Goal: Information Seeking & Learning: Compare options

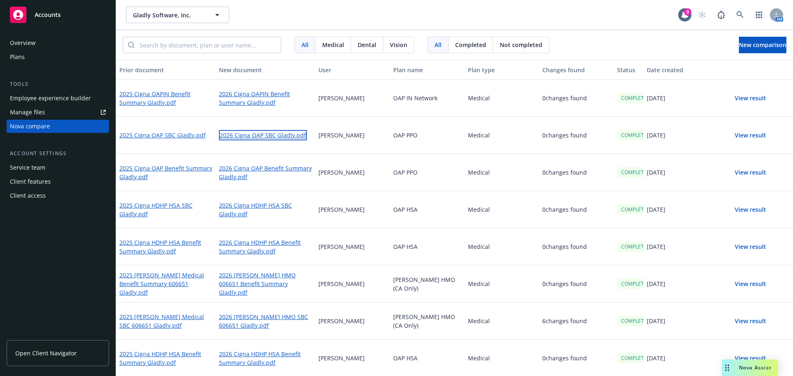
click at [278, 133] on link "2026 Cigna OAP SBC Gladly.pdf" at bounding box center [263, 135] width 88 height 10
click at [747, 132] on button "View result" at bounding box center [751, 135] width 58 height 17
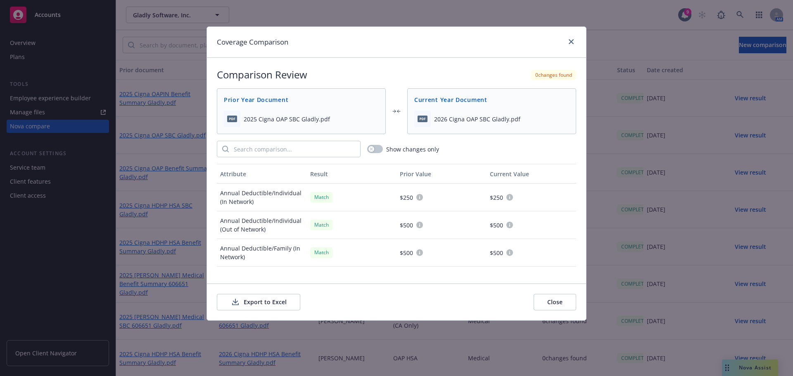
click at [258, 301] on button "Export to Excel" at bounding box center [258, 302] width 83 height 17
click at [571, 45] on link "close" at bounding box center [571, 42] width 10 height 10
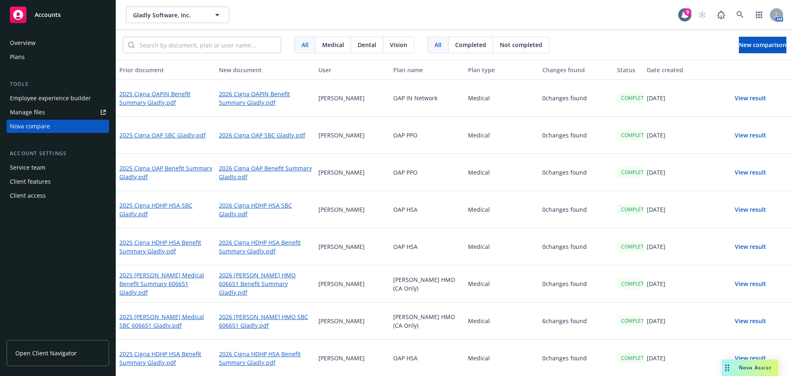
drag, startPoint x: 635, startPoint y: 302, endPoint x: 521, endPoint y: 304, distance: 114.0
click at [635, 302] on div "COMPLETED" at bounding box center [629, 284] width 30 height 37
click at [183, 135] on link "2025 Cigna OAP SBC Gladly.pdf" at bounding box center [163, 135] width 88 height 10
click at [743, 100] on button "View result" at bounding box center [751, 98] width 58 height 17
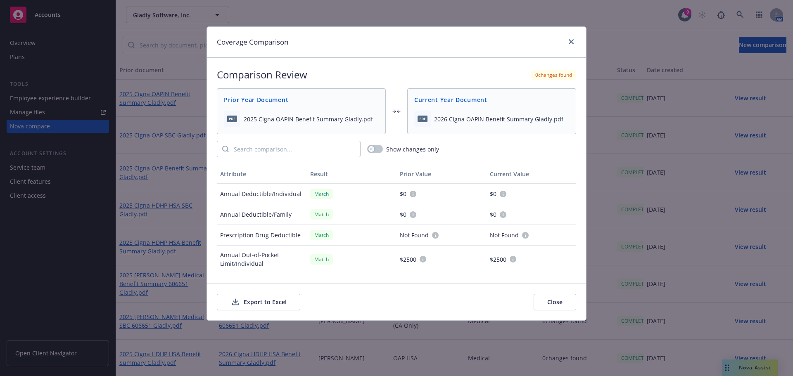
click at [261, 303] on button "Export to Excel" at bounding box center [258, 302] width 83 height 17
click at [572, 44] on link "close" at bounding box center [571, 42] width 10 height 10
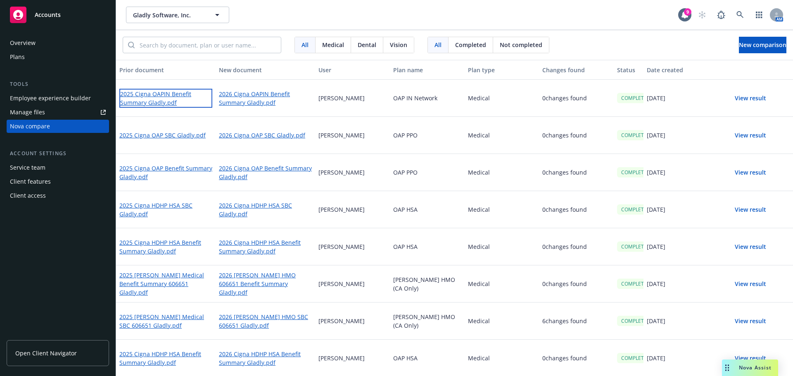
click at [150, 101] on link "2025 Cigna OAPIN Benefit Summary Gladly.pdf" at bounding box center [165, 98] width 93 height 19
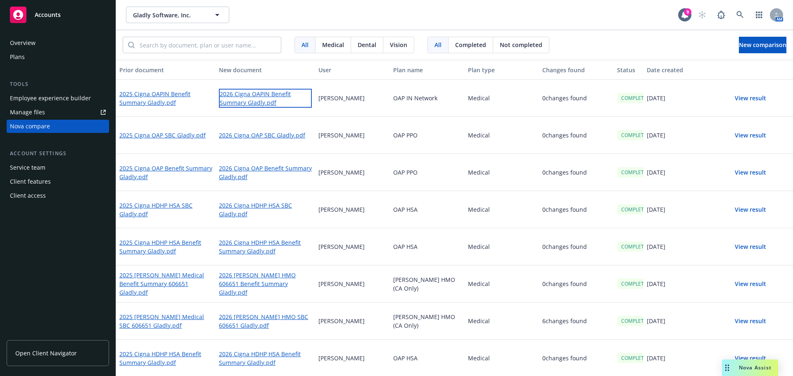
drag, startPoint x: 250, startPoint y: 93, endPoint x: 251, endPoint y: 107, distance: 14.1
click at [250, 93] on link "2026 Cigna OAPIN Benefit Summary Gladly.pdf" at bounding box center [265, 98] width 93 height 19
click at [739, 48] on span "New comparison" at bounding box center [762, 45] width 47 height 8
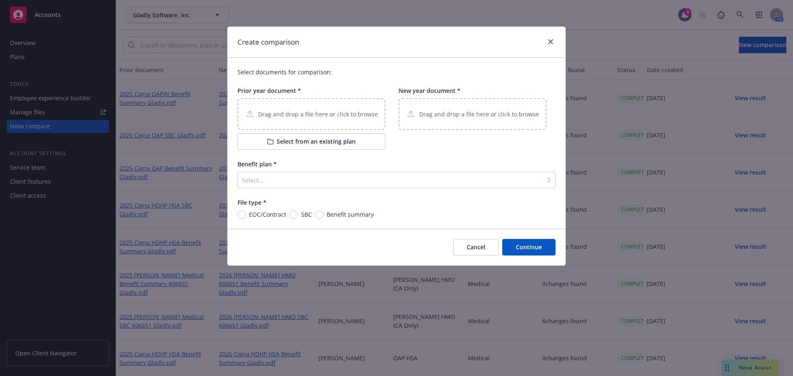
click at [352, 114] on p "Drag and drop a file here or click to browse" at bounding box center [318, 114] width 120 height 9
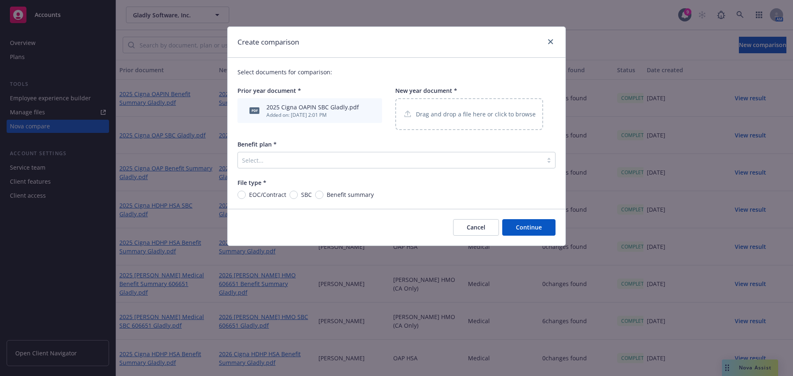
click at [458, 123] on div "Drag and drop a file here or click to browse" at bounding box center [469, 114] width 148 height 32
click at [300, 198] on span "SBC" at bounding box center [305, 194] width 14 height 9
click at [298, 198] on input "SBC" at bounding box center [294, 195] width 8 height 8
radio input "true"
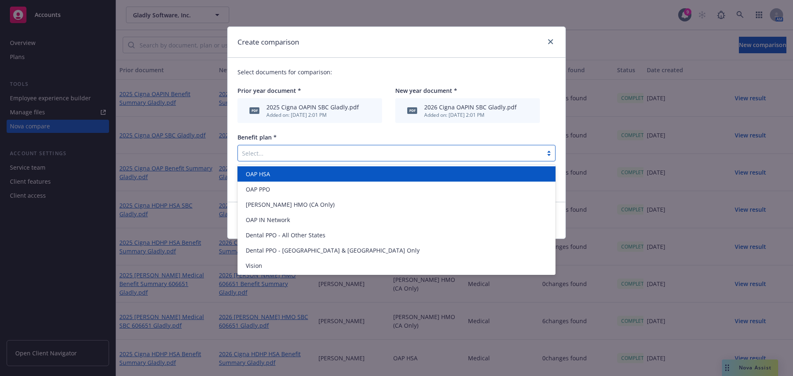
click at [341, 153] on div at bounding box center [390, 153] width 297 height 10
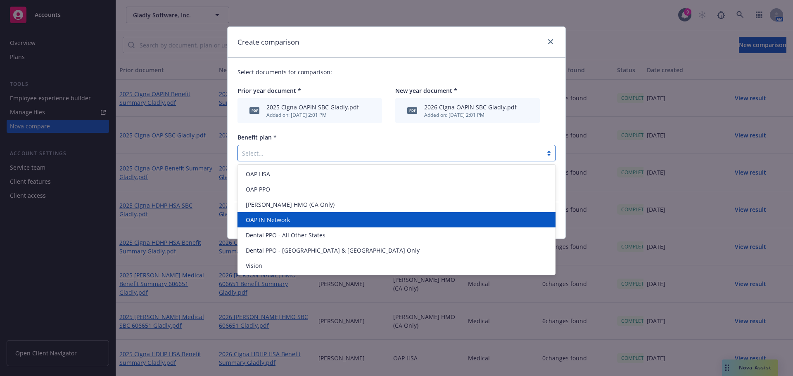
click at [327, 224] on div "OAP IN Network" at bounding box center [396, 220] width 308 height 9
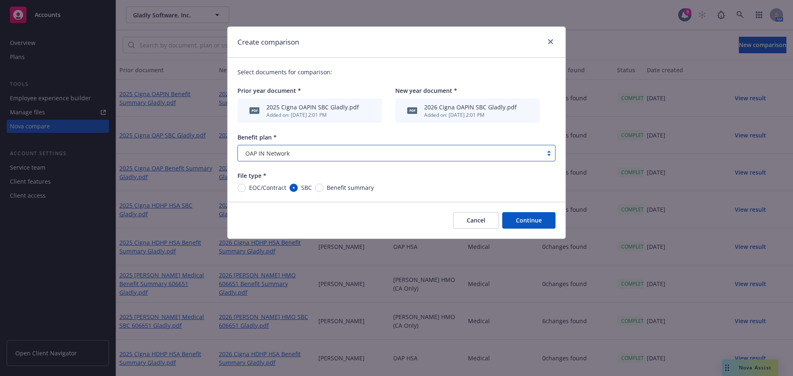
click at [537, 219] on button "Continue" at bounding box center [528, 220] width 53 height 17
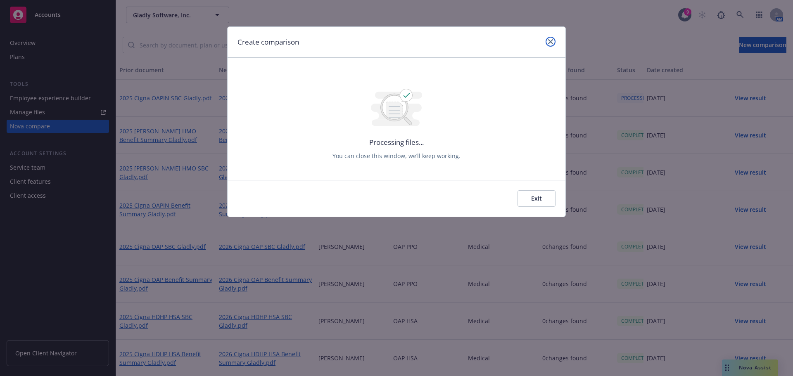
drag, startPoint x: 550, startPoint y: 43, endPoint x: 533, endPoint y: 55, distance: 20.9
click at [550, 43] on icon "close" at bounding box center [550, 41] width 5 height 5
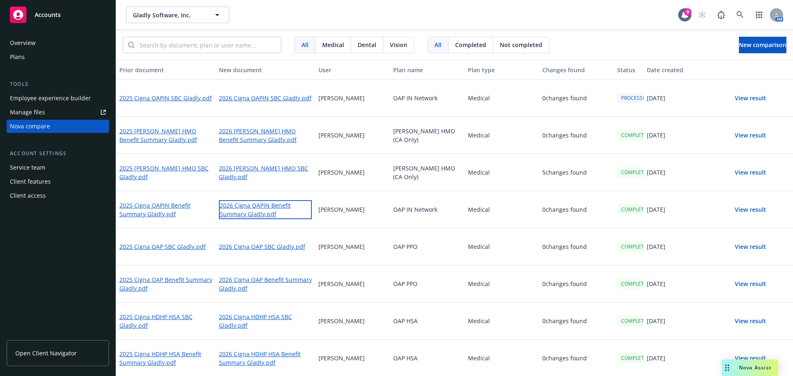
click at [263, 209] on link "2026 Cigna OAPIN Benefit Summary Gladly.pdf" at bounding box center [265, 209] width 93 height 19
click at [249, 214] on link "2026 Cigna OAPIN Benefit Summary Gladly.pdf" at bounding box center [265, 209] width 93 height 19
click at [751, 101] on button "View result" at bounding box center [751, 98] width 58 height 17
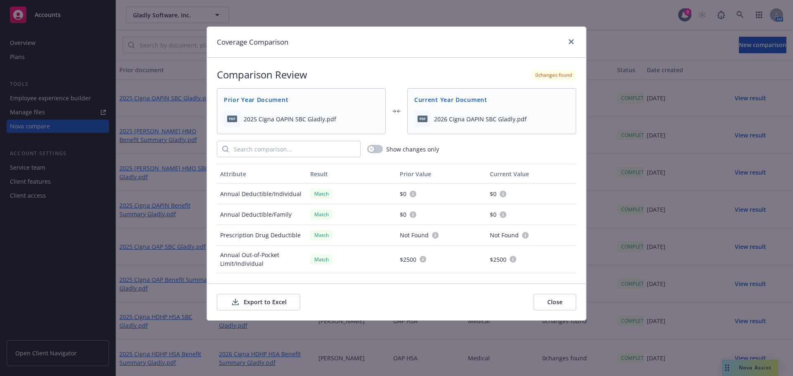
click at [278, 304] on button "Export to Excel" at bounding box center [258, 302] width 83 height 17
click at [570, 48] on div "Coverage Comparison" at bounding box center [396, 42] width 379 height 31
click at [572, 44] on icon "close" at bounding box center [571, 41] width 5 height 5
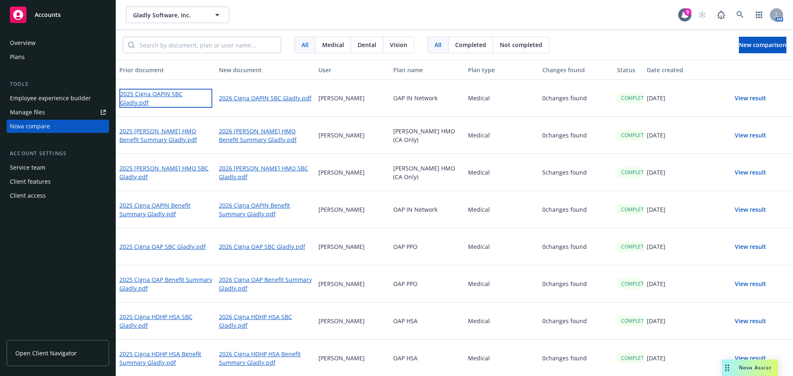
click at [157, 101] on link "2025 Cigna OAPIN SBC Gladly.pdf" at bounding box center [165, 98] width 93 height 19
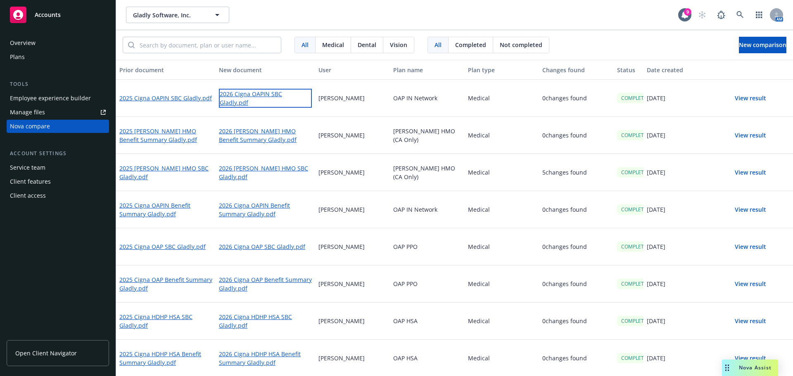
click at [252, 97] on link "2026 Cigna OAPIN SBC Gladly.pdf" at bounding box center [265, 98] width 93 height 19
